Goal: Navigation & Orientation: Find specific page/section

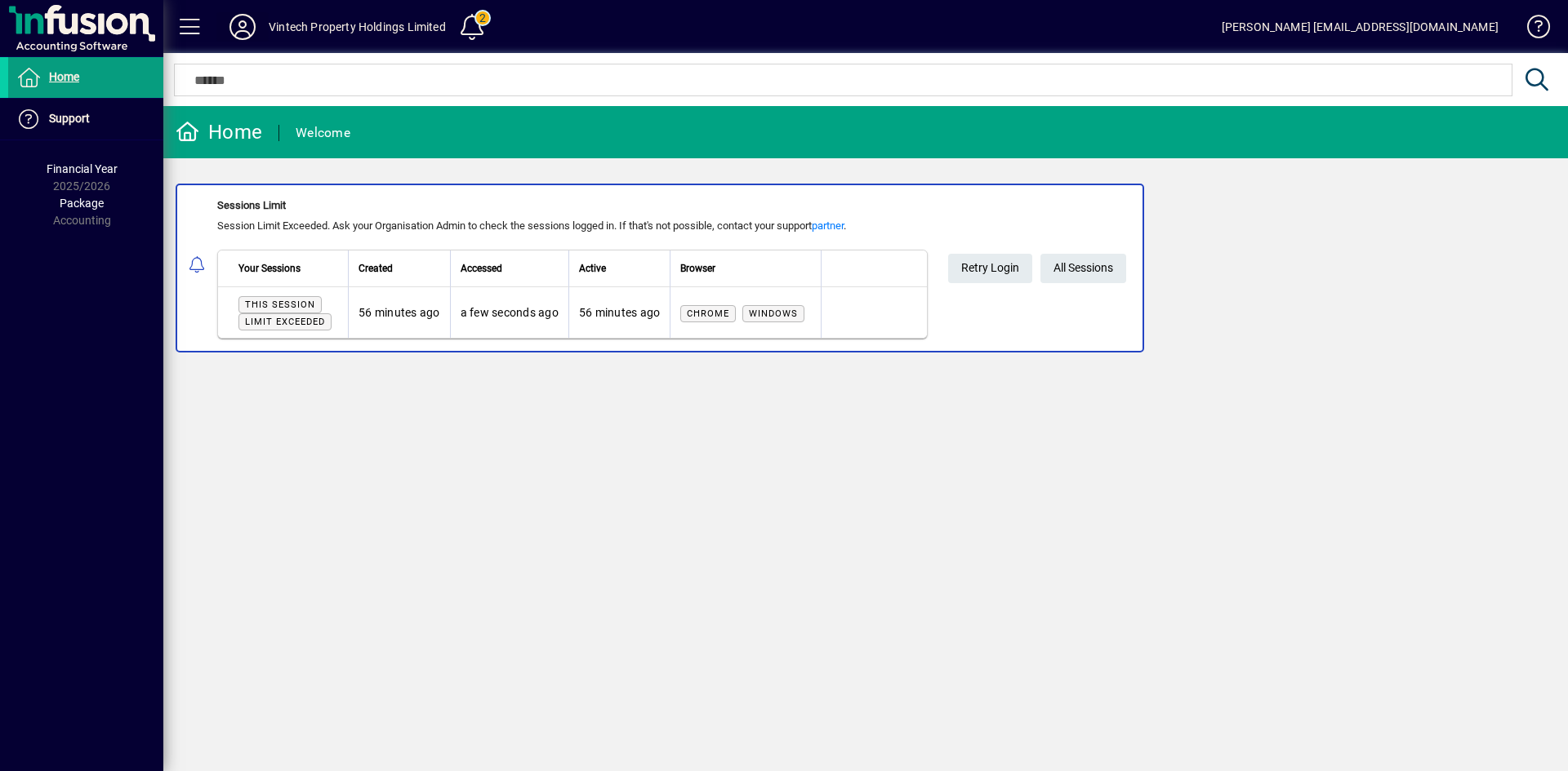
click at [245, 27] on icon at bounding box center [242, 27] width 33 height 26
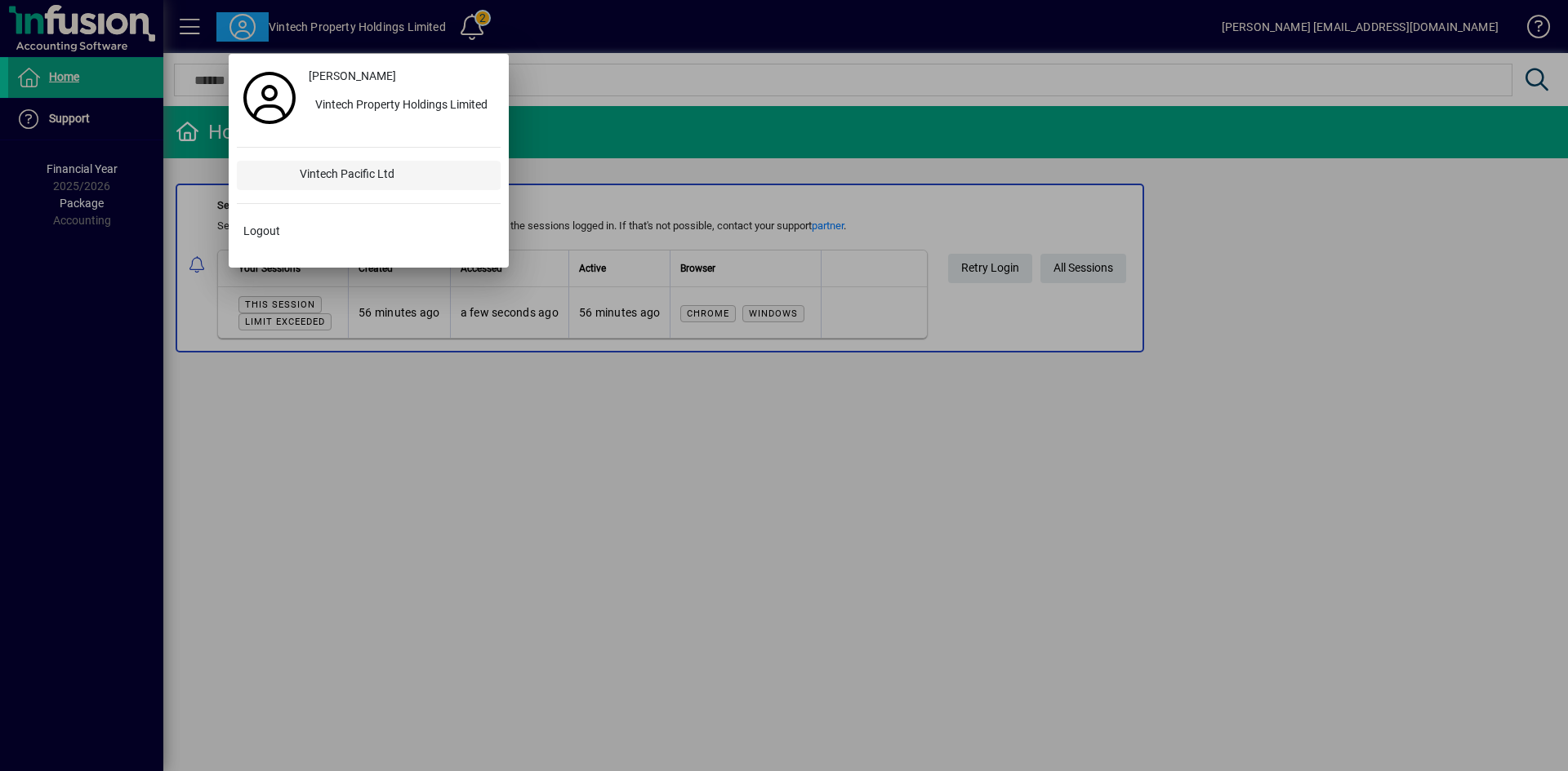
click at [352, 169] on div "Vintech Pacific Ltd" at bounding box center [394, 175] width 214 height 29
